Goal: Task Accomplishment & Management: Complete application form

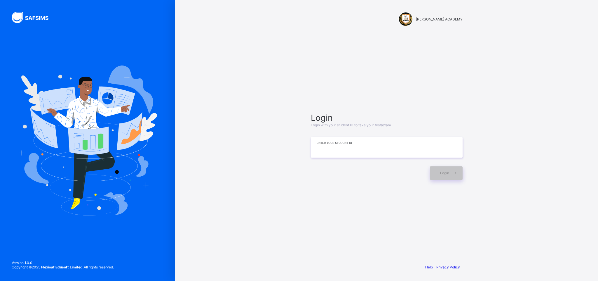
click at [393, 145] on input at bounding box center [387, 147] width 152 height 20
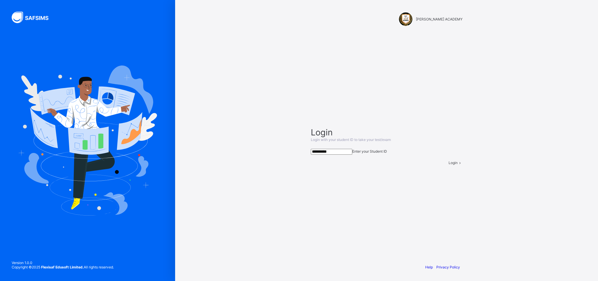
type input "**********"
click at [458, 165] on span at bounding box center [460, 162] width 5 height 4
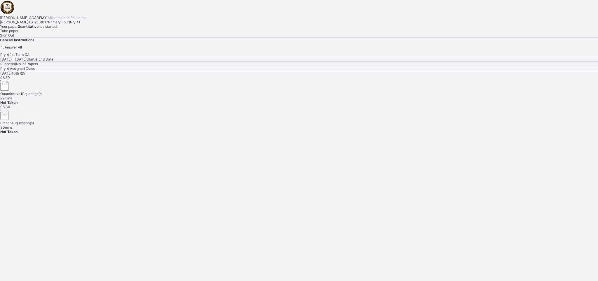
click at [18, 33] on span "Take paper" at bounding box center [9, 31] width 18 height 4
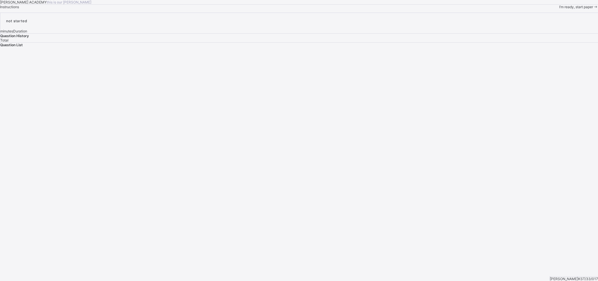
click at [560, 9] on span "I’m ready, start paper" at bounding box center [577, 7] width 34 height 4
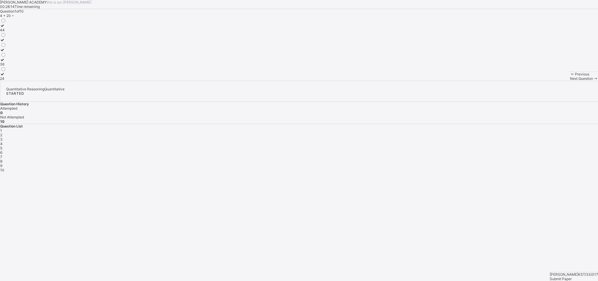
click at [6, 81] on label "24" at bounding box center [3, 76] width 6 height 9
click at [6, 32] on div "44" at bounding box center [3, 30] width 6 height 4
click at [570, 81] on span "Next Question" at bounding box center [581, 78] width 23 height 4
click at [8, 81] on div at bounding box center [4, 81] width 8 height 0
click at [8, 71] on label "102" at bounding box center [4, 66] width 8 height 9
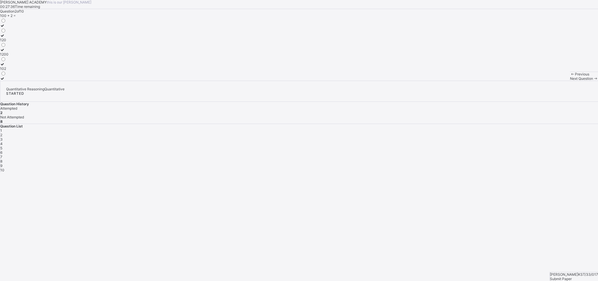
click at [570, 81] on div "Previous Next Question" at bounding box center [584, 76] width 28 height 9
click at [570, 81] on span "Next Question" at bounding box center [581, 78] width 23 height 4
click at [6, 56] on div "50" at bounding box center [3, 54] width 6 height 4
drag, startPoint x: 379, startPoint y: 216, endPoint x: 447, endPoint y: 268, distance: 86.6
click at [447, 81] on div "[PERSON_NAME] ACADEMY this is our [PERSON_NAME] 00:27:02 Time remaining Questio…" at bounding box center [299, 40] width 598 height 81
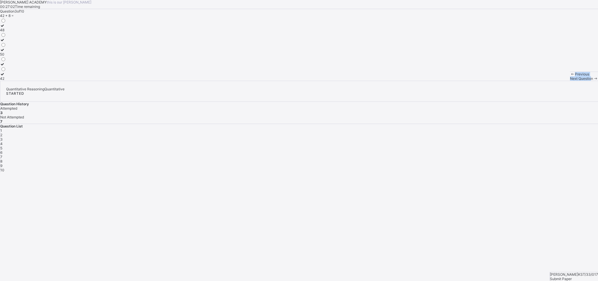
click at [570, 81] on span "Next Question" at bounding box center [581, 78] width 23 height 4
click at [6, 81] on div "52" at bounding box center [3, 78] width 6 height 4
click at [570, 81] on span "Next Question" at bounding box center [581, 78] width 23 height 4
click at [15, 32] on div "800, 900" at bounding box center [7, 30] width 15 height 4
click at [570, 81] on span "Next Question" at bounding box center [581, 78] width 23 height 4
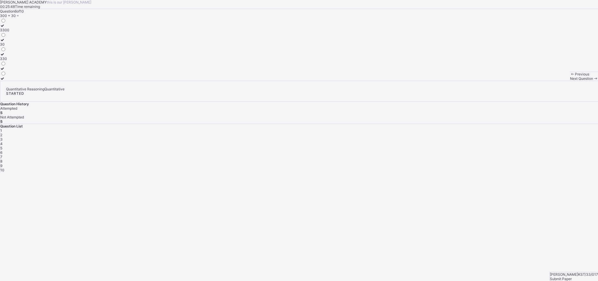
click at [9, 32] on div "3300" at bounding box center [4, 30] width 9 height 4
click at [9, 61] on div "330" at bounding box center [4, 58] width 9 height 4
click at [570, 81] on div "Next Question" at bounding box center [584, 78] width 28 height 4
click at [6, 42] on div "909" at bounding box center [3, 40] width 6 height 4
click at [570, 81] on div "Next Question" at bounding box center [584, 78] width 28 height 4
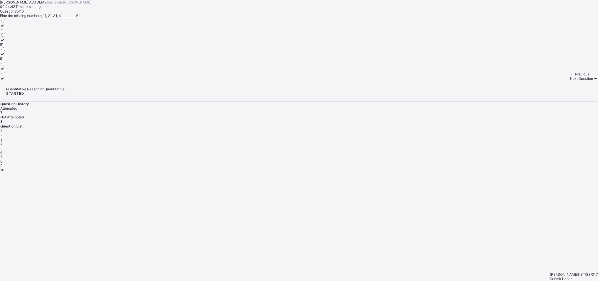
click at [6, 61] on label "51" at bounding box center [3, 56] width 6 height 9
click at [570, 81] on div "Next Question" at bounding box center [584, 78] width 28 height 4
click at [347, 81] on div "[PERSON_NAME] ACADEMY this is our [PERSON_NAME] 00:24:32 Time remaining Questio…" at bounding box center [299, 40] width 598 height 81
click at [2, 163] on span "9" at bounding box center [1, 165] width 2 height 4
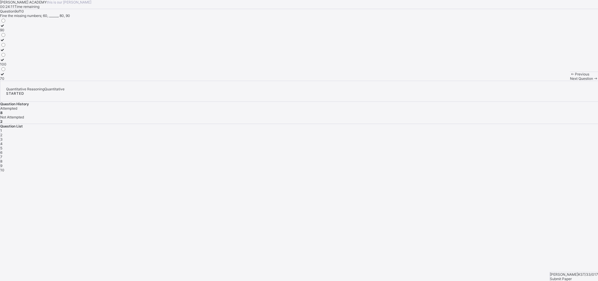
click at [6, 66] on div "100" at bounding box center [3, 64] width 6 height 4
click at [6, 81] on div "70" at bounding box center [3, 78] width 6 height 4
click at [570, 81] on div "Next Question" at bounding box center [584, 78] width 28 height 4
click at [6, 32] on div "50" at bounding box center [3, 30] width 6 height 4
click at [579, 276] on div "Submit Paper" at bounding box center [574, 278] width 48 height 4
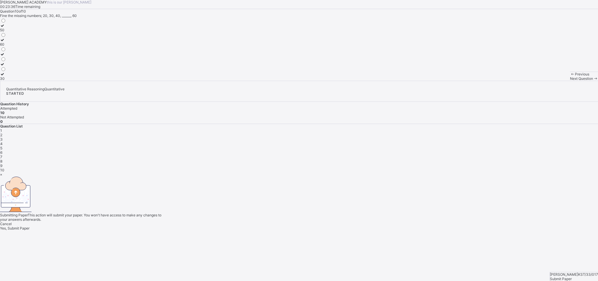
click at [30, 226] on span "Yes, Submit Paper" at bounding box center [15, 228] width 30 height 4
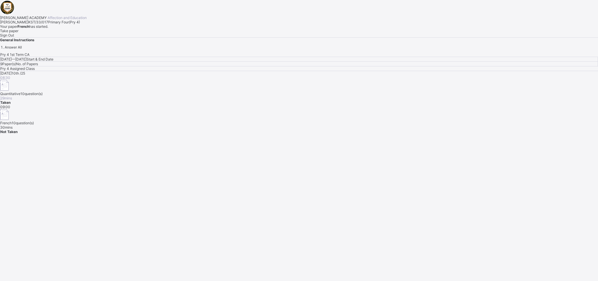
click at [18, 33] on span "Take paper" at bounding box center [9, 31] width 18 height 4
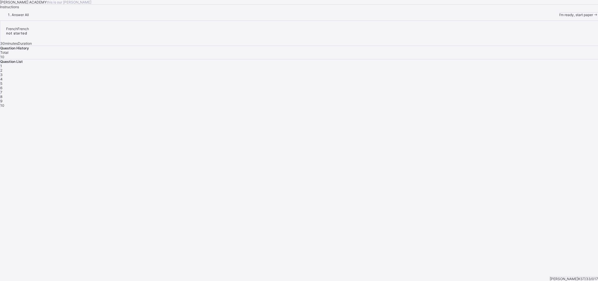
click at [560, 17] on span "I’m ready, start paper" at bounding box center [577, 15] width 34 height 4
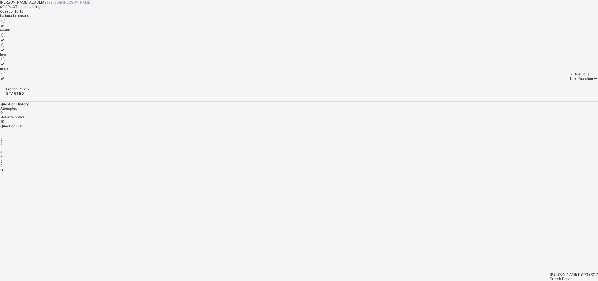
click at [10, 32] on div "mouth" at bounding box center [5, 30] width 10 height 4
click at [570, 81] on div "Next Question" at bounding box center [584, 78] width 28 height 4
click at [46, 71] on div "what is your name?" at bounding box center [23, 68] width 46 height 4
click at [570, 81] on span "Next Question" at bounding box center [581, 78] width 23 height 4
click at [29, 81] on div "see you next time" at bounding box center [14, 78] width 29 height 4
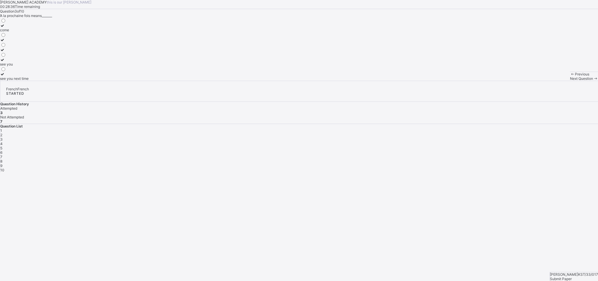
click at [570, 81] on span "Next Question" at bounding box center [581, 78] width 23 height 4
click at [15, 56] on div "cousin" at bounding box center [7, 54] width 15 height 4
click at [570, 81] on div "Next Question" at bounding box center [584, 78] width 28 height 4
click at [19, 71] on label "sister" at bounding box center [9, 66] width 19 height 9
click at [570, 81] on span "Next Question" at bounding box center [581, 78] width 23 height 4
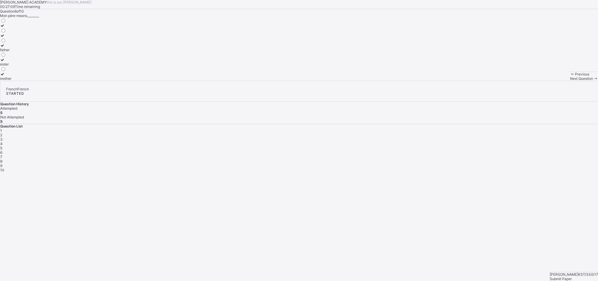
click at [11, 52] on label "father" at bounding box center [5, 47] width 11 height 9
click at [570, 81] on span "Next Question" at bounding box center [581, 78] width 23 height 4
click at [11, 46] on label "come" at bounding box center [5, 42] width 11 height 9
click at [11, 32] on label "mother" at bounding box center [5, 27] width 11 height 9
click at [570, 81] on span "Next Question" at bounding box center [581, 78] width 23 height 4
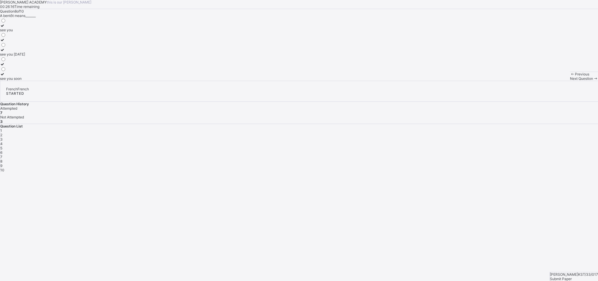
click at [25, 56] on div "see you [DATE]" at bounding box center [12, 54] width 25 height 4
click at [570, 81] on span "Next Question" at bounding box center [581, 78] width 23 height 4
click at [2, 163] on span "9" at bounding box center [1, 165] width 2 height 4
click at [25, 42] on label "sorry" at bounding box center [12, 37] width 25 height 9
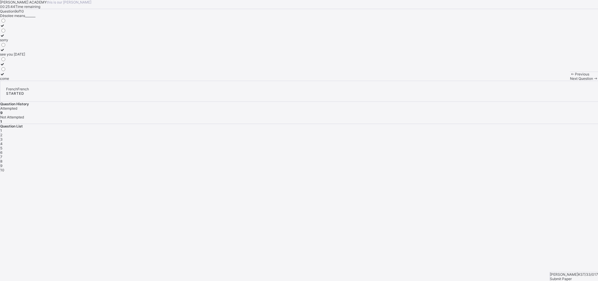
click at [570, 81] on div "Previous Next Question" at bounding box center [584, 76] width 28 height 9
click at [594, 81] on span at bounding box center [596, 78] width 5 height 4
click at [10, 42] on label "head" at bounding box center [5, 37] width 10 height 9
click at [584, 276] on div "Submit Paper" at bounding box center [574, 278] width 48 height 4
click at [322, 226] on div "Yes, Submit Paper" at bounding box center [299, 228] width 598 height 4
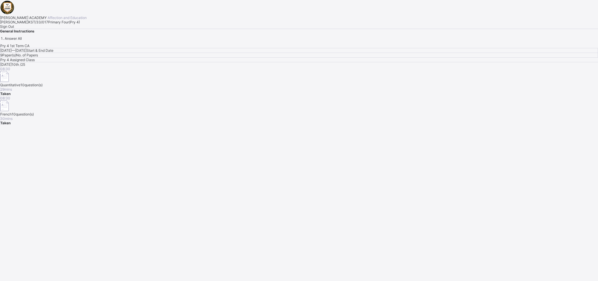
click at [14, 29] on span "Sign Out" at bounding box center [7, 26] width 14 height 4
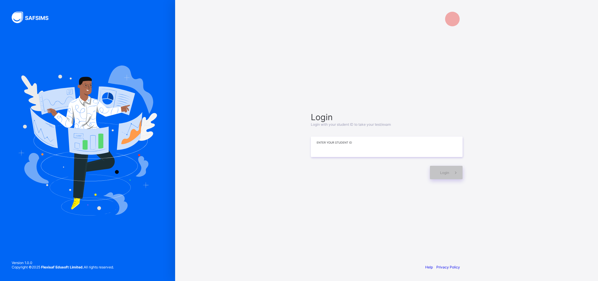
click at [351, 145] on input at bounding box center [387, 146] width 152 height 20
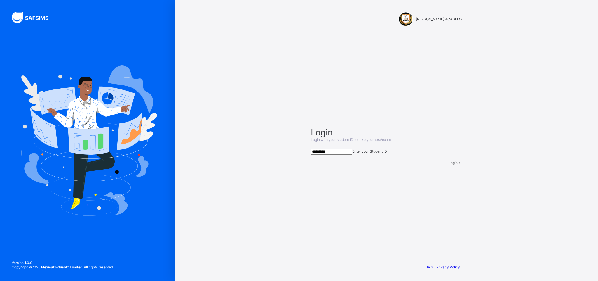
type input "*********"
click at [449, 165] on span "Login" at bounding box center [453, 162] width 9 height 4
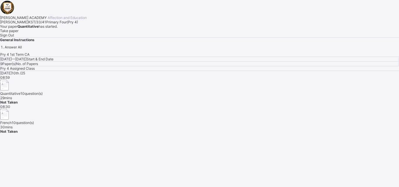
click at [77, 33] on div "Take paper" at bounding box center [199, 31] width 399 height 4
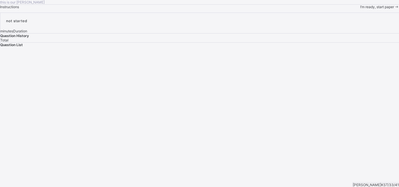
click at [360, 9] on span "I’m ready, start paper" at bounding box center [377, 7] width 34 height 4
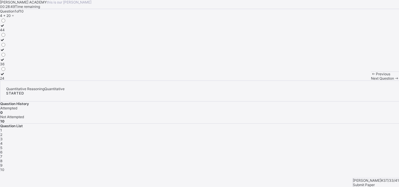
click at [6, 81] on label "24" at bounding box center [3, 76] width 6 height 9
click at [2, 133] on span "2" at bounding box center [1, 135] width 2 height 4
click at [8, 71] on div "102" at bounding box center [4, 68] width 8 height 4
click at [3, 137] on span "3" at bounding box center [1, 139] width 2 height 4
click at [6, 56] on label "50" at bounding box center [3, 52] width 6 height 9
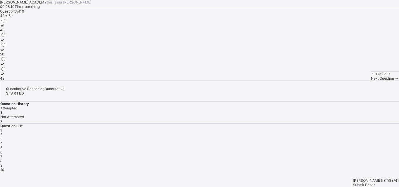
click at [3, 141] on span "4" at bounding box center [1, 143] width 2 height 4
click at [6, 81] on label "52" at bounding box center [3, 76] width 6 height 9
click at [2, 146] on span "5" at bounding box center [1, 148] width 2 height 4
click at [15, 32] on div "800, 900" at bounding box center [7, 30] width 15 height 4
click at [2, 150] on span "6" at bounding box center [1, 152] width 2 height 4
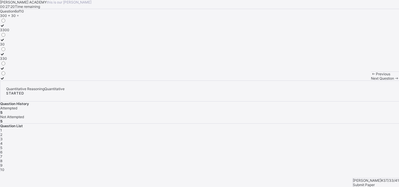
click at [9, 61] on div "330" at bounding box center [4, 58] width 9 height 4
click at [2, 155] on span "7" at bounding box center [1, 157] width 2 height 4
click at [6, 81] on div "99" at bounding box center [3, 78] width 6 height 4
click at [290, 159] on div "8" at bounding box center [199, 161] width 399 height 4
click at [6, 61] on div "51" at bounding box center [3, 58] width 6 height 4
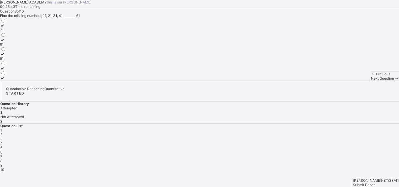
click at [2, 163] on span "9" at bounding box center [1, 165] width 2 height 4
click at [6, 81] on div "70" at bounding box center [3, 78] width 6 height 4
click at [4, 168] on span "10" at bounding box center [2, 170] width 4 height 4
click at [380, 183] on div "Submit Paper" at bounding box center [376, 185] width 46 height 4
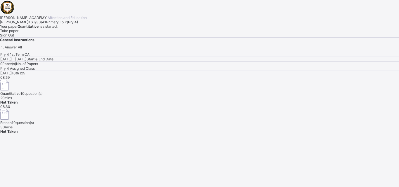
click at [77, 33] on div "Take paper" at bounding box center [199, 31] width 399 height 4
click at [18, 33] on span "Take paper" at bounding box center [9, 31] width 18 height 4
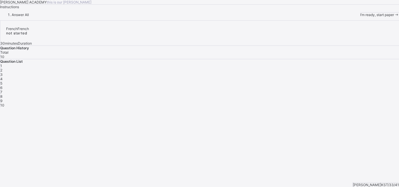
click at [360, 17] on span "I’m ready, start paper" at bounding box center [377, 15] width 34 height 4
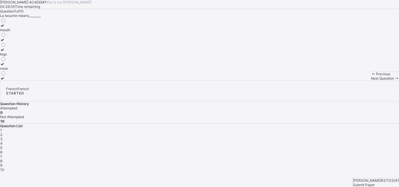
click at [10, 32] on label "mouth" at bounding box center [5, 27] width 10 height 9
click at [310, 133] on div "2" at bounding box center [199, 135] width 399 height 4
click at [46, 71] on div "what is your name?" at bounding box center [23, 68] width 46 height 4
click at [3, 137] on span "3" at bounding box center [1, 139] width 2 height 4
click at [29, 66] on label "see you" at bounding box center [14, 62] width 29 height 9
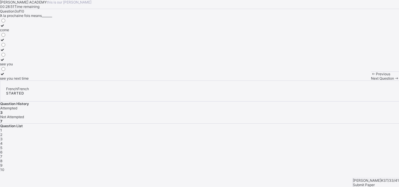
click at [29, 32] on div "come" at bounding box center [14, 30] width 29 height 4
click at [29, 81] on div "see you next time" at bounding box center [14, 78] width 29 height 4
click at [340, 141] on div "4" at bounding box center [199, 143] width 399 height 4
click at [15, 56] on label "cousin" at bounding box center [7, 52] width 15 height 9
click at [355, 146] on div "5" at bounding box center [199, 148] width 399 height 4
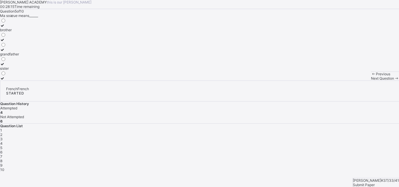
click at [19, 32] on div "brother" at bounding box center [9, 30] width 19 height 4
click at [2, 150] on span "6" at bounding box center [1, 152] width 2 height 4
click at [11, 52] on label "father" at bounding box center [5, 47] width 11 height 9
click at [2, 155] on span "7" at bounding box center [1, 157] width 2 height 4
click at [11, 32] on div "mother" at bounding box center [5, 30] width 11 height 4
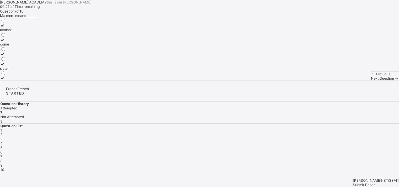
click at [2, 159] on span "8" at bounding box center [1, 161] width 2 height 4
click at [235, 81] on div "Question 8 of 10 A bentôt means_______ see you see you [DATE] see you soon" at bounding box center [199, 45] width 399 height 72
click at [25, 56] on div "see you [DATE]" at bounding box center [12, 54] width 25 height 4
click at [25, 81] on div "see you soon" at bounding box center [12, 78] width 25 height 4
click at [25, 56] on div "see you [DATE]" at bounding box center [12, 54] width 25 height 4
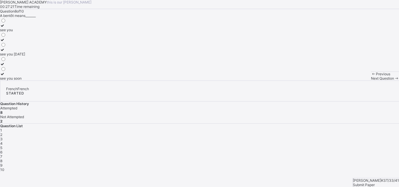
click at [25, 81] on div "see you soon" at bounding box center [12, 78] width 25 height 4
click at [25, 56] on div "see you [DATE]" at bounding box center [12, 54] width 25 height 4
drag, startPoint x: 171, startPoint y: 131, endPoint x: 275, endPoint y: 140, distance: 103.8
click at [275, 81] on div "[PERSON_NAME] ACADEMY this is our [PERSON_NAME] 00:27:18 Time remaining Questio…" at bounding box center [199, 40] width 399 height 81
click at [2, 163] on span "9" at bounding box center [1, 165] width 2 height 4
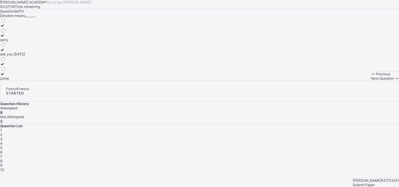
click at [25, 42] on div "sorry" at bounding box center [12, 40] width 25 height 4
click at [4, 168] on span "10" at bounding box center [2, 170] width 4 height 4
click at [10, 42] on div "head" at bounding box center [5, 40] width 10 height 4
click at [372, 183] on span "Submit Paper" at bounding box center [364, 185] width 22 height 4
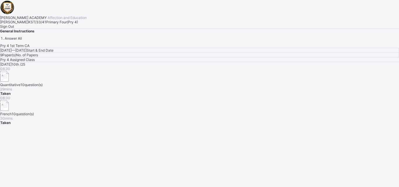
click at [14, 29] on span "Sign Out" at bounding box center [7, 26] width 14 height 4
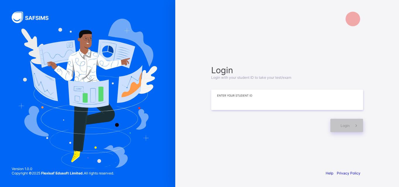
click at [282, 101] on input at bounding box center [287, 100] width 152 height 20
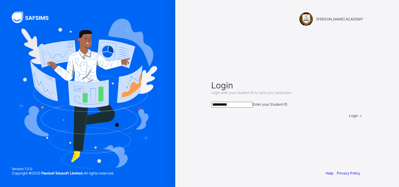
type input "**********"
click at [358, 118] on span at bounding box center [360, 116] width 5 height 4
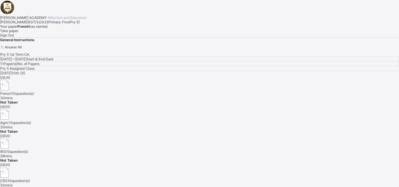
click at [71, 33] on div "Take paper" at bounding box center [199, 31] width 399 height 4
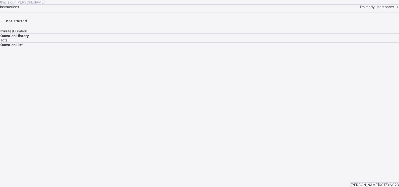
click at [71, 9] on div "this is our [PERSON_NAME] Instructions I’m ready, start paper" at bounding box center [199, 4] width 399 height 9
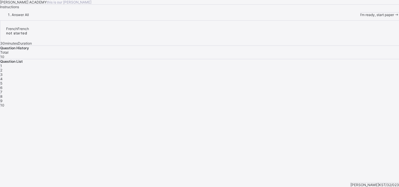
click at [360, 17] on span "I’m ready, start paper" at bounding box center [377, 15] width 34 height 4
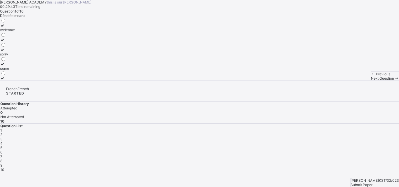
click at [5, 52] on icon at bounding box center [2, 50] width 5 height 4
click at [371, 81] on div "Next Question" at bounding box center [385, 78] width 28 height 4
click at [33, 56] on label "[GEOGRAPHIC_DATA]" at bounding box center [18, 52] width 36 height 9
click at [371, 81] on div "Next Question" at bounding box center [385, 78] width 28 height 4
click at [5, 28] on icon at bounding box center [2, 25] width 5 height 4
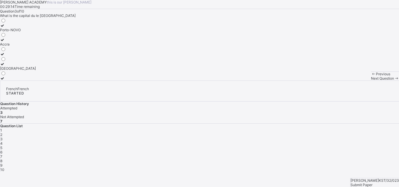
click at [371, 81] on div "Next Question" at bounding box center [385, 78] width 28 height 4
click at [5, 52] on icon at bounding box center [2, 50] width 5 height 4
click at [371, 81] on div "Next Question" at bounding box center [385, 78] width 28 height 4
click at [10, 42] on label "a bag" at bounding box center [5, 37] width 10 height 9
click at [371, 81] on div "Next Question" at bounding box center [385, 78] width 28 height 4
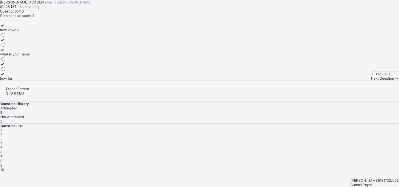
click at [30, 52] on div at bounding box center [15, 50] width 30 height 4
click at [371, 81] on div "Next Question" at bounding box center [385, 78] width 28 height 4
click at [5, 28] on icon at bounding box center [2, 25] width 5 height 4
click at [371, 81] on div "Next Question" at bounding box center [385, 78] width 28 height 4
click at [31, 56] on div at bounding box center [20, 54] width 41 height 4
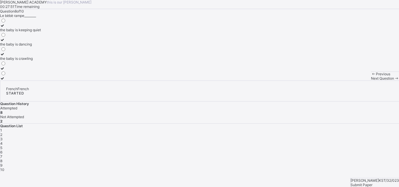
click at [371, 81] on div "Next Question" at bounding box center [385, 78] width 28 height 4
click at [5, 28] on icon at bounding box center [2, 25] width 5 height 4
click at [371, 81] on div "Next Question" at bounding box center [385, 78] width 28 height 4
click at [5, 38] on icon at bounding box center [2, 35] width 5 height 4
click at [372, 183] on span "Submit Paper" at bounding box center [361, 185] width 22 height 4
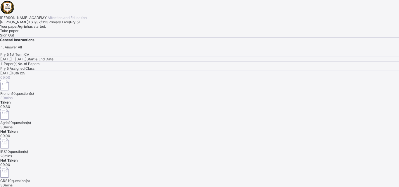
click at [71, 33] on div "Take paper" at bounding box center [199, 31] width 399 height 4
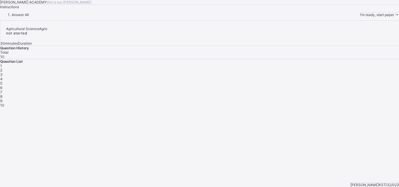
click at [360, 17] on div "I’m ready, start paper" at bounding box center [379, 15] width 39 height 4
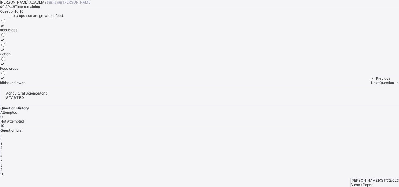
click at [5, 66] on icon at bounding box center [2, 64] width 5 height 4
click at [371, 85] on div "Previous Next Question" at bounding box center [385, 80] width 28 height 9
click at [371, 85] on div "Next Question" at bounding box center [385, 83] width 28 height 4
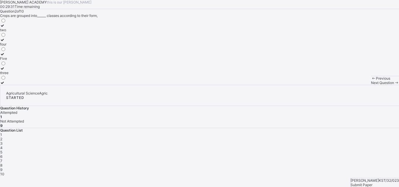
click at [5, 28] on icon at bounding box center [2, 25] width 5 height 4
click at [371, 85] on span "Next Question" at bounding box center [382, 83] width 23 height 4
click at [17, 28] on div at bounding box center [8, 25] width 17 height 4
click at [371, 85] on span "Next Question" at bounding box center [382, 83] width 23 height 4
click at [5, 28] on icon at bounding box center [2, 25] width 5 height 4
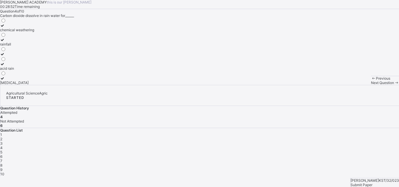
click at [371, 85] on div "Next Question" at bounding box center [385, 83] width 28 height 4
click at [34, 32] on label "acid rain" at bounding box center [19, 27] width 39 height 9
click at [32, 66] on div at bounding box center [19, 64] width 39 height 4
click at [32, 85] on label "Erosion" at bounding box center [19, 80] width 39 height 9
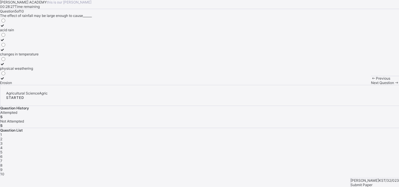
click at [32, 85] on label "Erosion" at bounding box center [19, 80] width 39 height 9
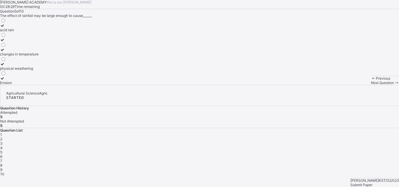
click at [32, 85] on label "Erosion" at bounding box center [19, 80] width 39 height 9
click at [371, 85] on div "Previous Next Question" at bounding box center [385, 80] width 28 height 9
click at [371, 85] on div "Next Question" at bounding box center [385, 83] width 28 height 4
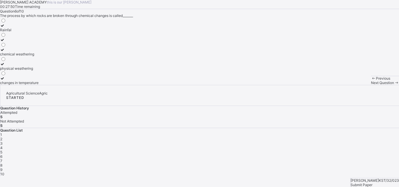
click at [5, 66] on icon at bounding box center [2, 64] width 5 height 4
click at [371, 85] on div "Next Question" at bounding box center [385, 83] width 28 height 4
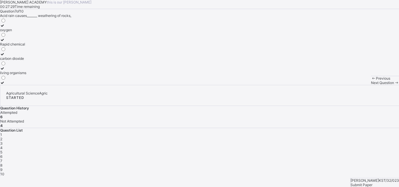
click at [5, 56] on icon at bounding box center [2, 54] width 5 height 4
click at [371, 85] on div "Next Question" at bounding box center [385, 83] width 28 height 4
click at [17, 85] on label "horizon" at bounding box center [8, 80] width 17 height 9
click at [366, 178] on div "[PERSON_NAME] KST/32/023 Submit Paper" at bounding box center [374, 182] width 49 height 9
click at [371, 85] on div "Previous Next Question" at bounding box center [385, 80] width 28 height 9
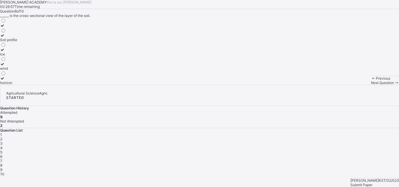
click at [371, 85] on div "Next Question" at bounding box center [385, 83] width 28 height 4
click at [35, 42] on div at bounding box center [22, 40] width 44 height 4
click at [371, 85] on span "Next Question" at bounding box center [382, 83] width 23 height 4
click at [26, 71] on label "crops" at bounding box center [13, 66] width 26 height 9
click at [370, 183] on span "Submit Paper" at bounding box center [361, 185] width 22 height 4
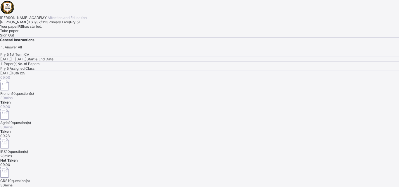
click at [72, 33] on div "Take paper" at bounding box center [199, 31] width 399 height 4
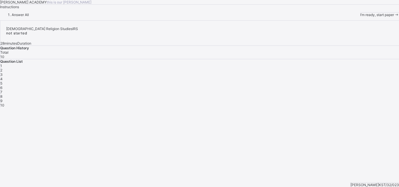
click at [360, 17] on span "I’m ready, start paper" at bounding box center [377, 15] width 34 height 4
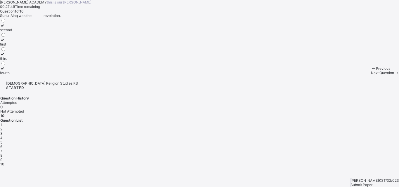
click at [5, 28] on icon at bounding box center [2, 25] width 5 height 4
click at [371, 75] on div "Next Question" at bounding box center [385, 73] width 28 height 4
click at [5, 56] on icon at bounding box center [2, 54] width 5 height 4
click at [371, 75] on span "Next Question" at bounding box center [382, 73] width 23 height 4
click at [5, 28] on icon at bounding box center [2, 25] width 5 height 4
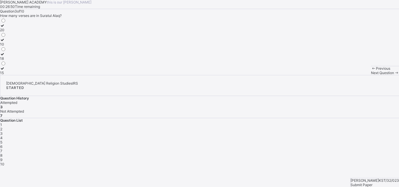
click at [371, 75] on div "Previous Next Question" at bounding box center [385, 70] width 28 height 9
click at [371, 75] on span "Next Question" at bounding box center [382, 73] width 23 height 4
click at [5, 71] on icon at bounding box center [2, 68] width 5 height 4
click at [371, 75] on div "Previous Next Question" at bounding box center [385, 70] width 28 height 9
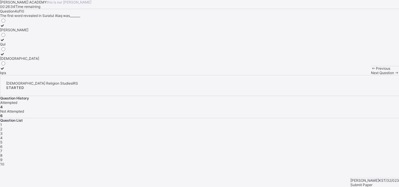
click at [371, 75] on div "Previous Next Question" at bounding box center [385, 70] width 28 height 9
click at [371, 75] on span "Next Question" at bounding box center [382, 73] width 23 height 4
click at [5, 28] on icon at bounding box center [2, 25] width 5 height 4
click at [5, 42] on icon at bounding box center [2, 40] width 5 height 4
click at [371, 75] on div "Previous Next Question" at bounding box center [385, 70] width 28 height 9
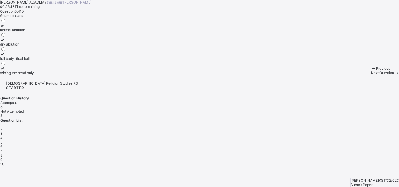
click at [34, 32] on label "normal ablution" at bounding box center [17, 27] width 34 height 9
click at [371, 75] on span "Next Question" at bounding box center [382, 73] width 23 height 4
click at [5, 56] on icon at bounding box center [2, 54] width 5 height 4
click at [371, 75] on span "Next Question" at bounding box center [382, 73] width 23 height 4
click at [153, 75] on div "Question 7 of 10 One of the obligatory acts of Ghusul is that________ wiping th…" at bounding box center [199, 42] width 399 height 66
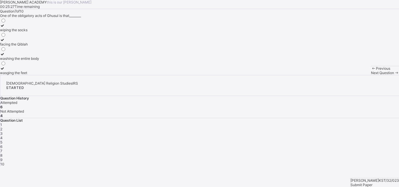
click at [32, 42] on div at bounding box center [19, 40] width 39 height 4
click at [371, 75] on span "Next Question" at bounding box center [382, 73] width 23 height 4
drag, startPoint x: 30, startPoint y: 128, endPoint x: 58, endPoint y: 122, distance: 28.8
click at [21, 61] on label "post [DATE]" at bounding box center [10, 56] width 21 height 9
click at [21, 28] on div at bounding box center [10, 25] width 21 height 4
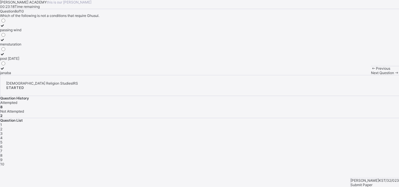
click at [371, 75] on div "Next Question" at bounding box center [385, 73] width 28 height 4
click at [5, 28] on icon at bounding box center [2, 25] width 5 height 4
click at [371, 75] on span "Next Question" at bounding box center [382, 73] width 23 height 4
click at [5, 42] on icon at bounding box center [2, 40] width 5 height 4
click at [366, 183] on span "Submit Paper" at bounding box center [361, 185] width 22 height 4
